Goal: Navigation & Orientation: Find specific page/section

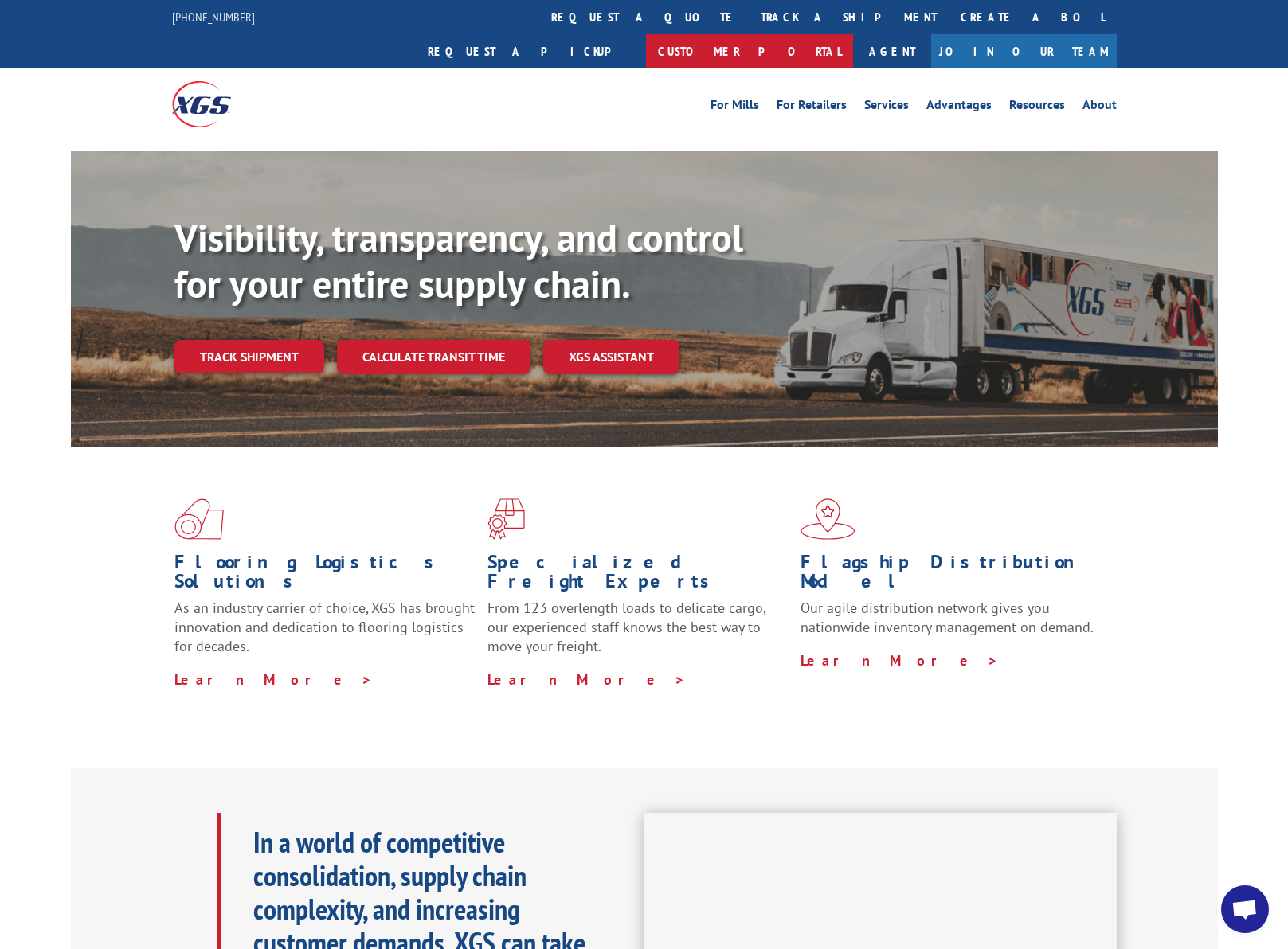
click at [853, 34] on link "Customer Portal" at bounding box center [749, 51] width 207 height 34
click at [816, 99] on link "For Retailers" at bounding box center [812, 107] width 70 height 18
